Goal: Navigation & Orientation: Find specific page/section

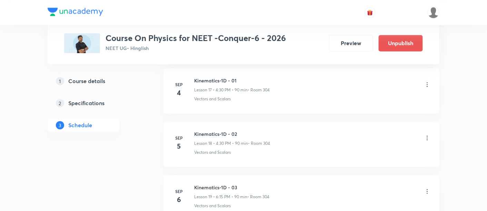
scroll to position [1285, 0]
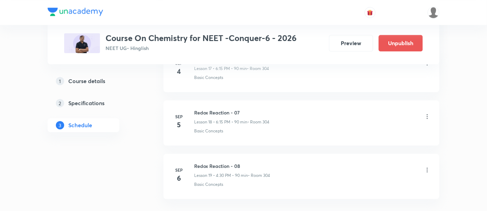
scroll to position [1307, 0]
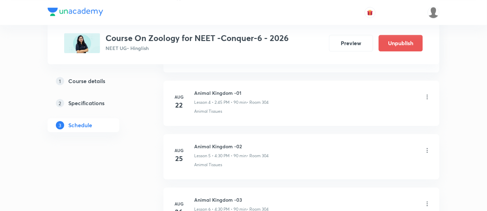
scroll to position [873, 0]
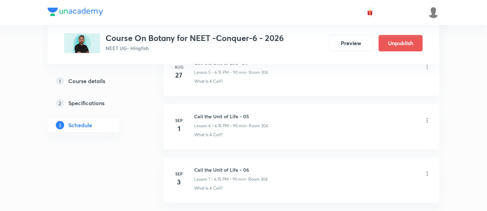
scroll to position [713, 0]
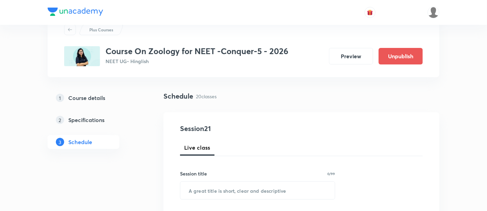
scroll to position [28, 0]
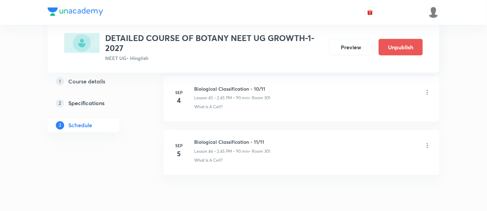
scroll to position [2785, 0]
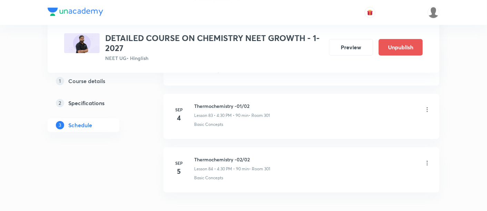
scroll to position [4793, 0]
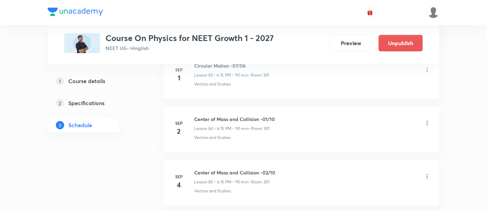
scroll to position [4869, 0]
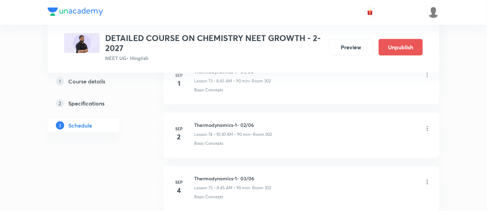
scroll to position [4296, 0]
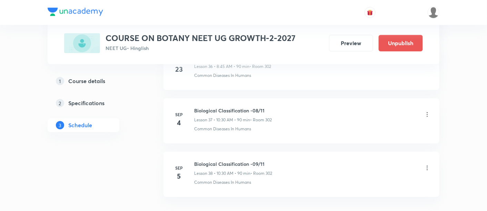
scroll to position [2328, 0]
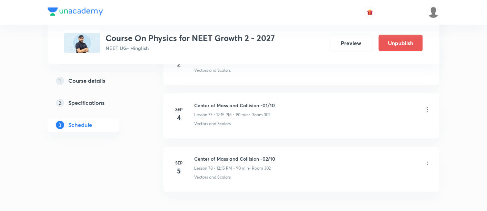
scroll to position [4497, 0]
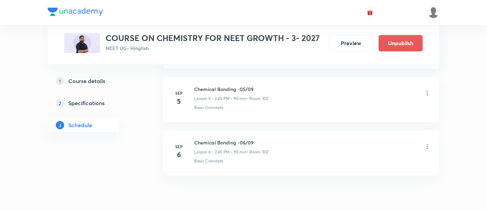
scroll to position [627, 0]
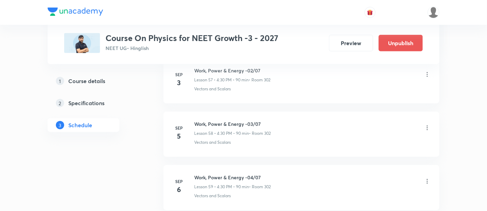
scroll to position [3433, 0]
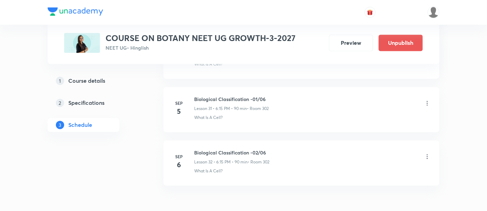
scroll to position [2010, 0]
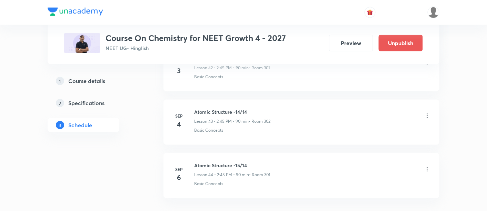
scroll to position [2646, 0]
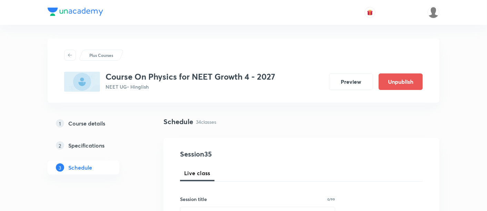
drag, startPoint x: 0, startPoint y: 0, endPoint x: 139, endPoint y: 171, distance: 220.4
click at [139, 171] on div "1 Course details 2 Specifications 3 Schedule" at bounding box center [95, 150] width 94 height 66
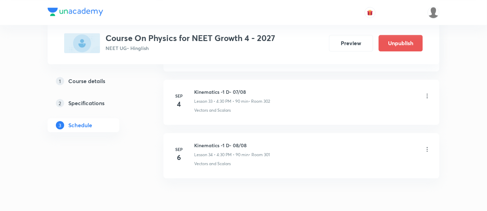
scroll to position [2132, 0]
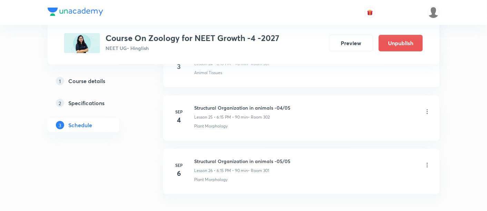
scroll to position [1684, 0]
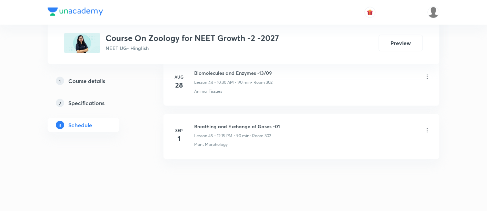
scroll to position [2738, 0]
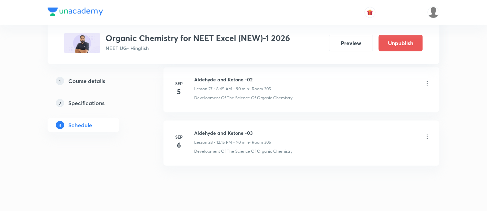
scroll to position [1817, 0]
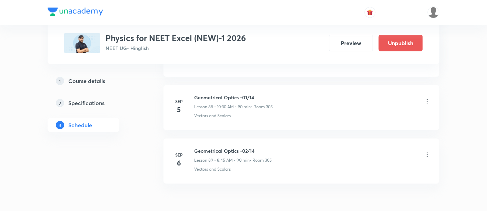
scroll to position [5083, 0]
